Goal: Information Seeking & Learning: Learn about a topic

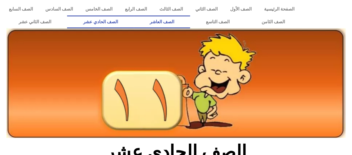
click at [190, 24] on link "الصف العاشر" at bounding box center [162, 22] width 56 height 13
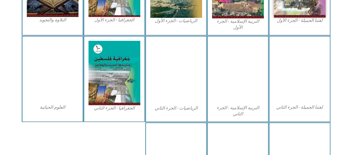
scroll to position [226, 0]
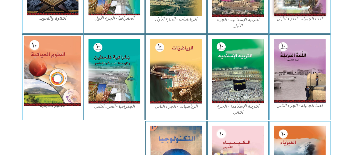
click at [37, 61] on img at bounding box center [52, 71] width 57 height 70
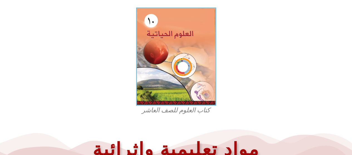
scroll to position [157, 0]
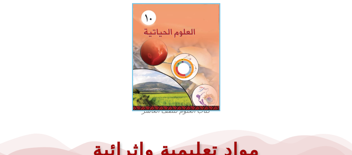
click at [204, 79] on img at bounding box center [176, 57] width 88 height 108
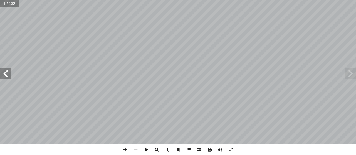
click at [9, 79] on span at bounding box center [5, 73] width 11 height 11
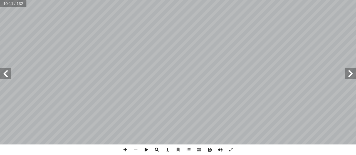
click at [6, 73] on span at bounding box center [5, 73] width 11 height 11
click at [351, 74] on span at bounding box center [350, 73] width 11 height 11
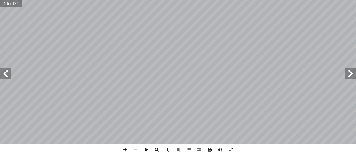
click at [7, 74] on span at bounding box center [5, 73] width 11 height 11
click at [7, 79] on span at bounding box center [5, 73] width 11 height 11
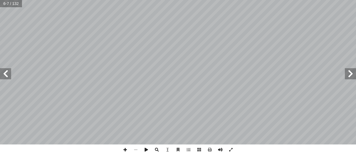
click at [7, 79] on span at bounding box center [5, 73] width 11 height 11
click at [350, 79] on span at bounding box center [350, 73] width 11 height 11
click at [8, 78] on span at bounding box center [5, 73] width 11 height 11
click at [347, 79] on span at bounding box center [350, 73] width 11 height 11
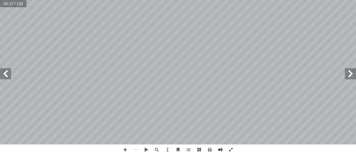
click at [350, 78] on span at bounding box center [350, 73] width 11 height 11
click at [3, 75] on span at bounding box center [5, 73] width 11 height 11
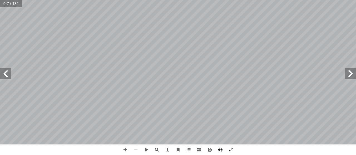
click at [3, 75] on span at bounding box center [5, 73] width 11 height 11
click at [8, 76] on span at bounding box center [5, 73] width 11 height 11
